Goal: Transaction & Acquisition: Book appointment/travel/reservation

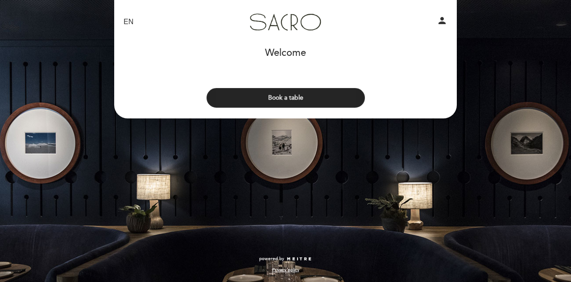
click at [283, 98] on button "Book a table" at bounding box center [286, 98] width 158 height 20
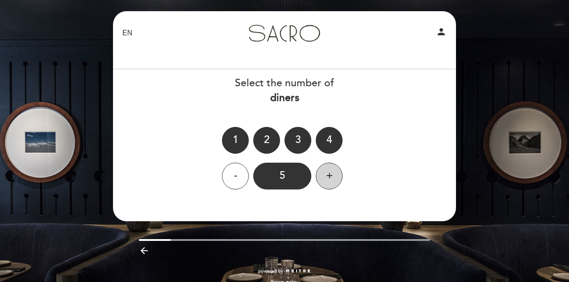
click at [333, 176] on div "+" at bounding box center [329, 175] width 27 height 27
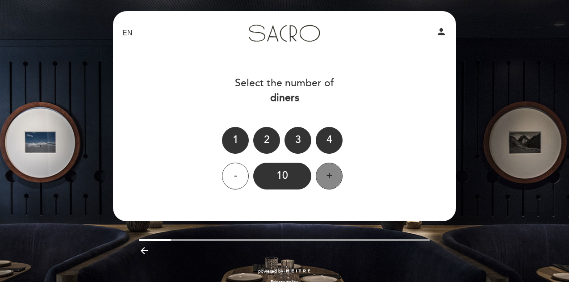
click at [333, 176] on div "+" at bounding box center [329, 175] width 27 height 27
click at [294, 176] on div "12" at bounding box center [282, 175] width 58 height 27
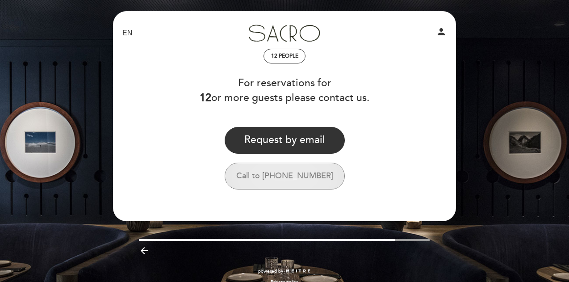
click at [279, 176] on button "Call to +54 11 39700215" at bounding box center [284, 175] width 120 height 27
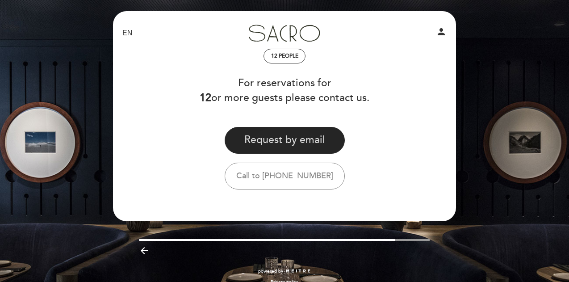
click at [271, 138] on button "Request by email" at bounding box center [284, 140] width 120 height 27
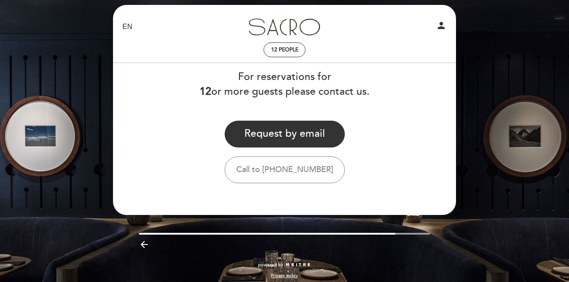
scroll to position [12, 0]
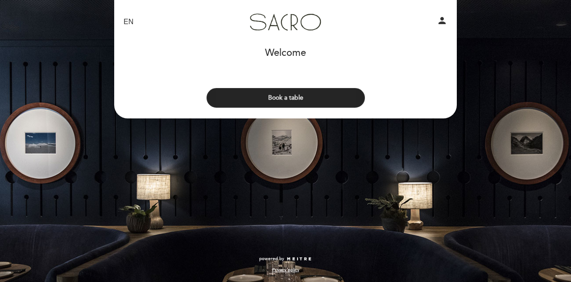
click at [286, 97] on button "Book a table" at bounding box center [286, 98] width 158 height 20
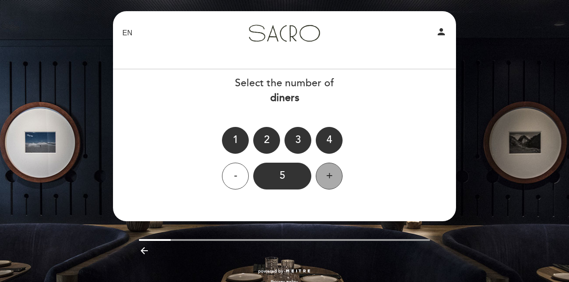
click at [324, 177] on div "+" at bounding box center [329, 175] width 27 height 27
click at [290, 177] on div "8" at bounding box center [282, 175] width 58 height 27
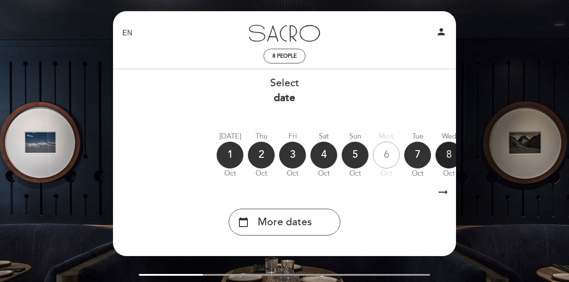
click at [442, 152] on div "8" at bounding box center [448, 154] width 27 height 27
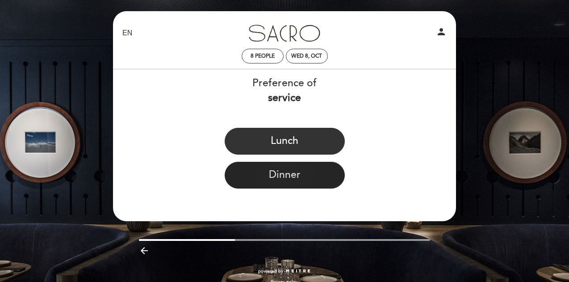
click at [285, 176] on button "Dinner" at bounding box center [284, 175] width 120 height 27
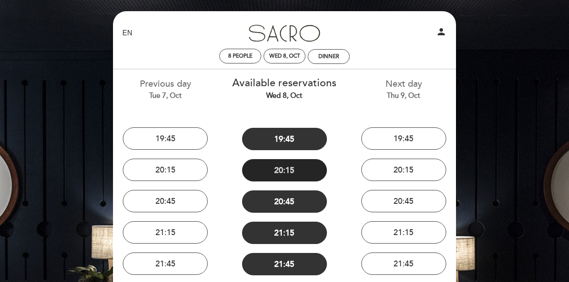
click at [282, 170] on button "20:15" at bounding box center [284, 170] width 85 height 22
